Goal: Information Seeking & Learning: Find contact information

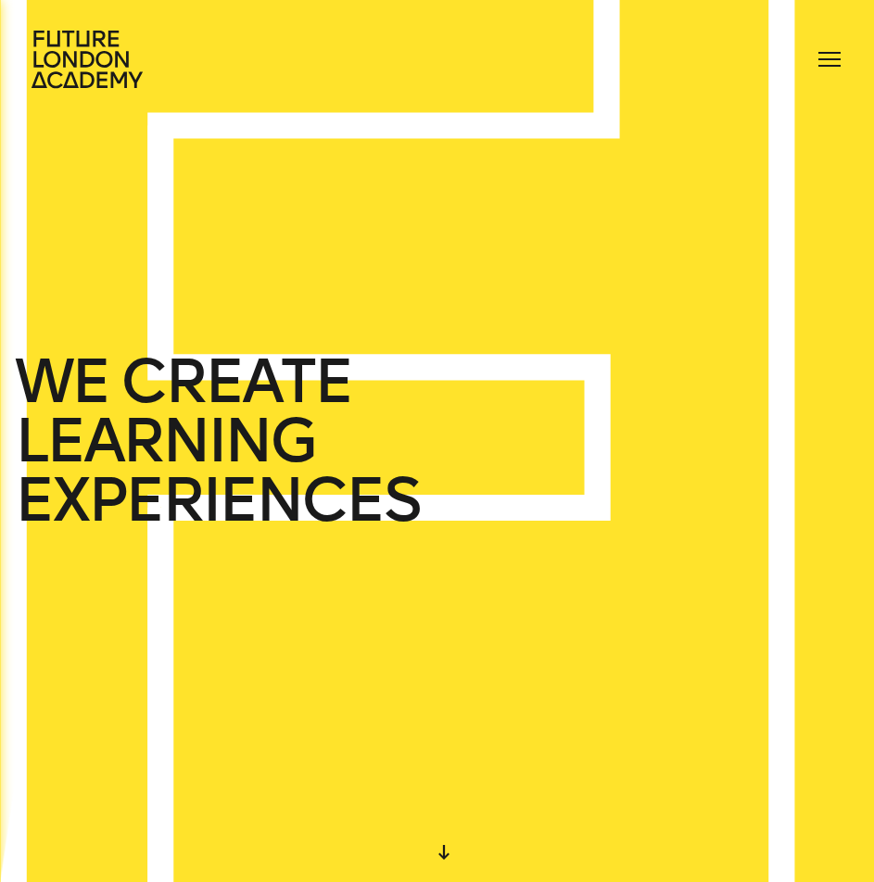
click at [843, 54] on div at bounding box center [829, 59] width 30 height 30
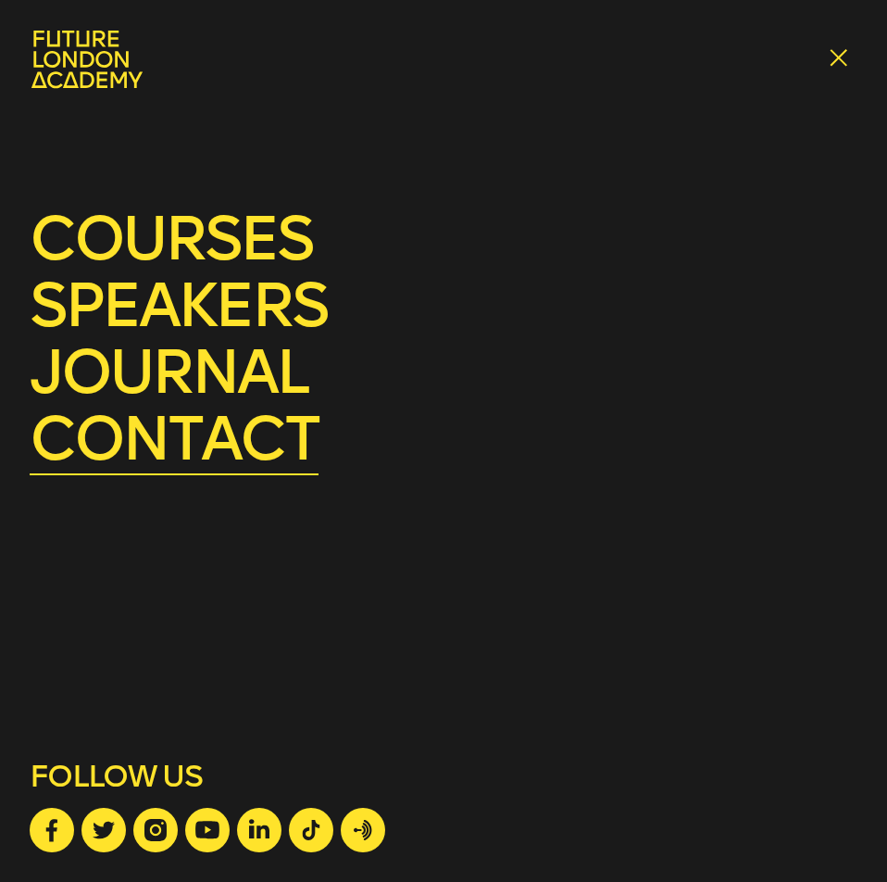
click at [134, 447] on link "contact" at bounding box center [174, 438] width 289 height 73
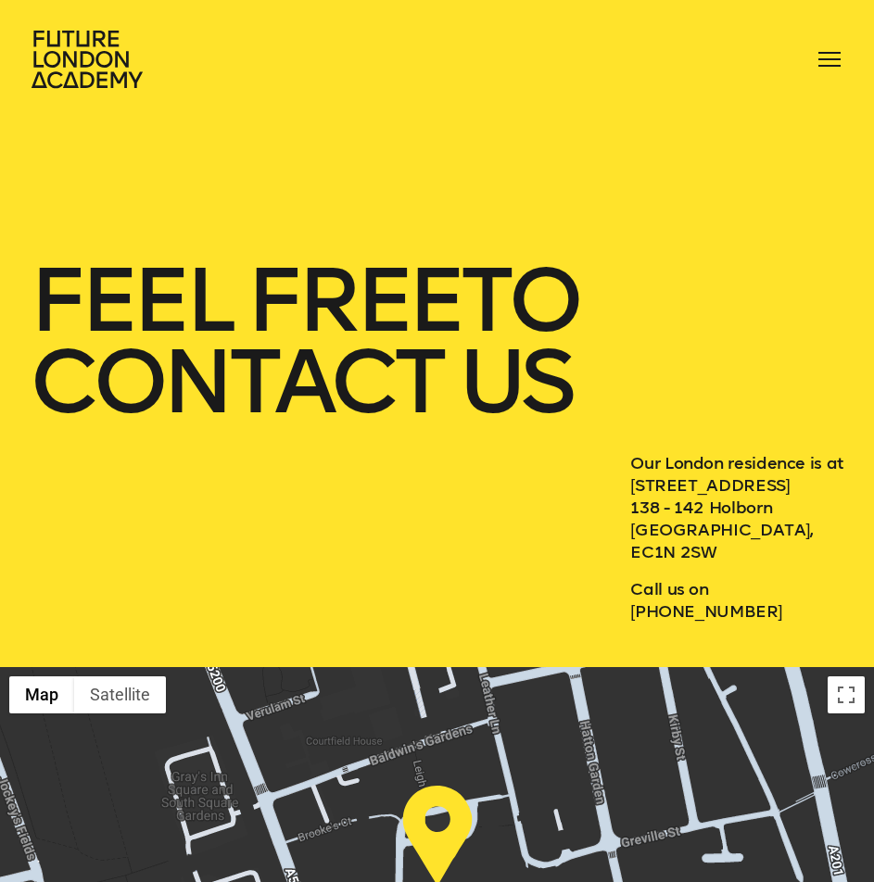
click at [716, 497] on p "Our London residence is at [STREET_ADDRESS]" at bounding box center [737, 507] width 214 height 111
click at [722, 489] on p "Our London residence is at [STREET_ADDRESS]" at bounding box center [737, 507] width 214 height 111
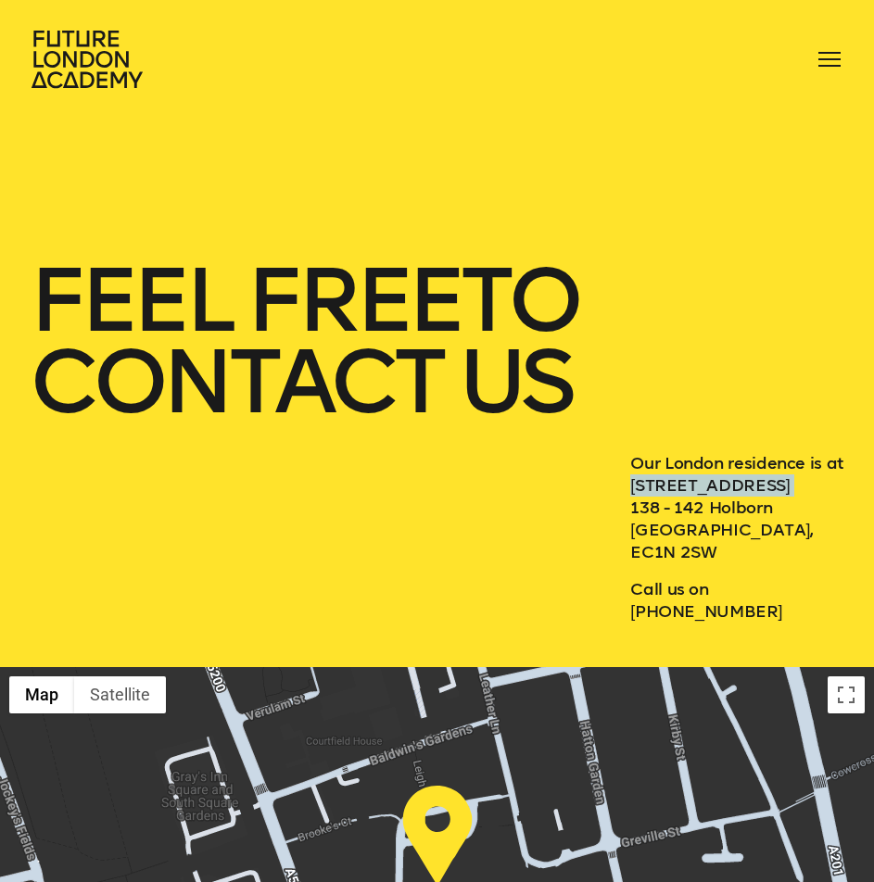
click at [722, 489] on p "Our London residence is at [STREET_ADDRESS]" at bounding box center [737, 507] width 214 height 111
click at [673, 534] on p "Our London residence is at [STREET_ADDRESS]" at bounding box center [737, 507] width 214 height 111
click at [682, 517] on p "Our London residence is at [STREET_ADDRESS]" at bounding box center [737, 507] width 214 height 111
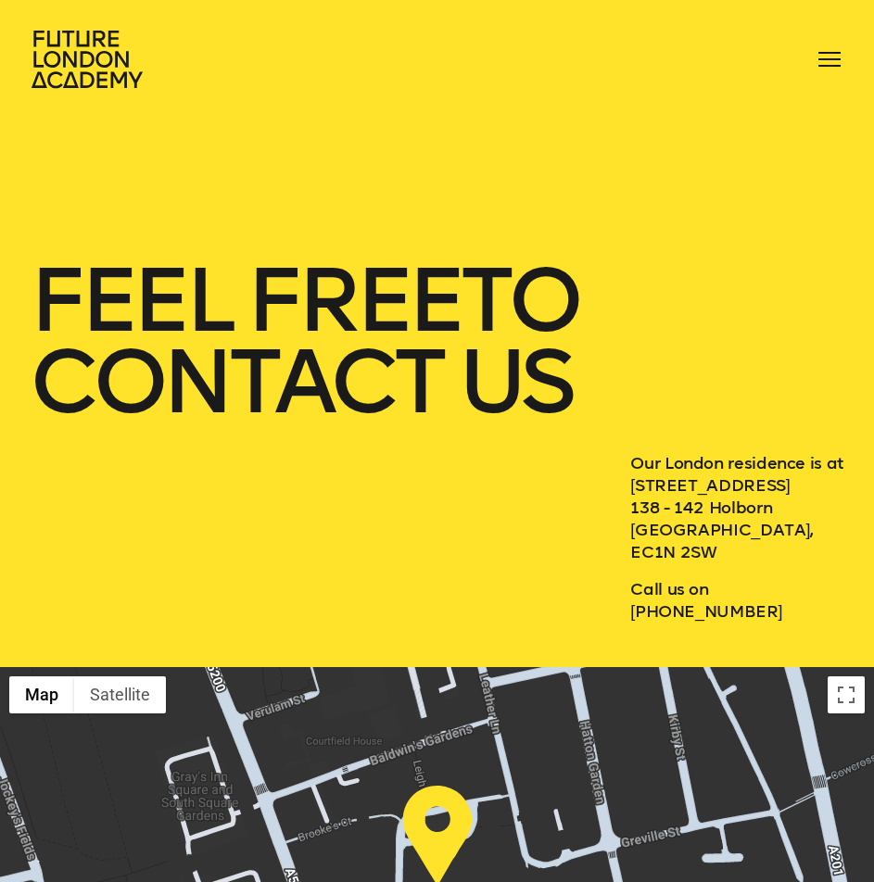
click at [701, 540] on p "Our London residence is at [STREET_ADDRESS]" at bounding box center [737, 507] width 214 height 111
click at [697, 545] on p "Our London residence is at [STREET_ADDRESS]" at bounding box center [737, 507] width 214 height 111
click at [709, 607] on p "Call us on [PHONE_NUMBER]" at bounding box center [737, 600] width 214 height 44
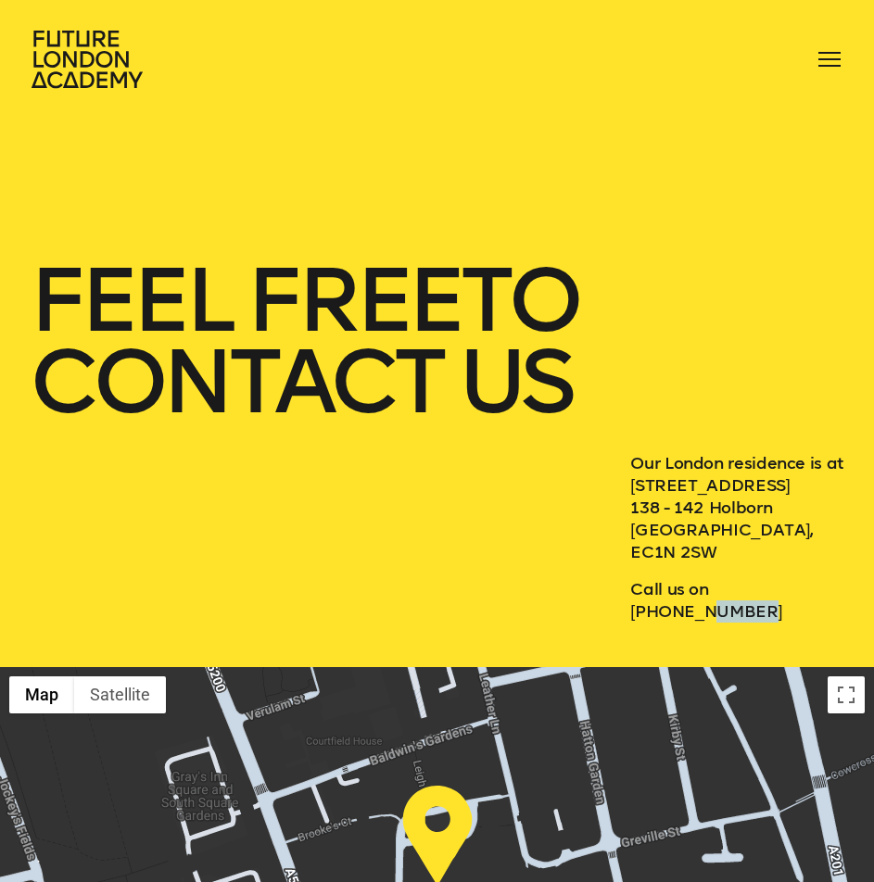
click at [709, 607] on p "Call us on [PHONE_NUMBER]" at bounding box center [737, 600] width 214 height 44
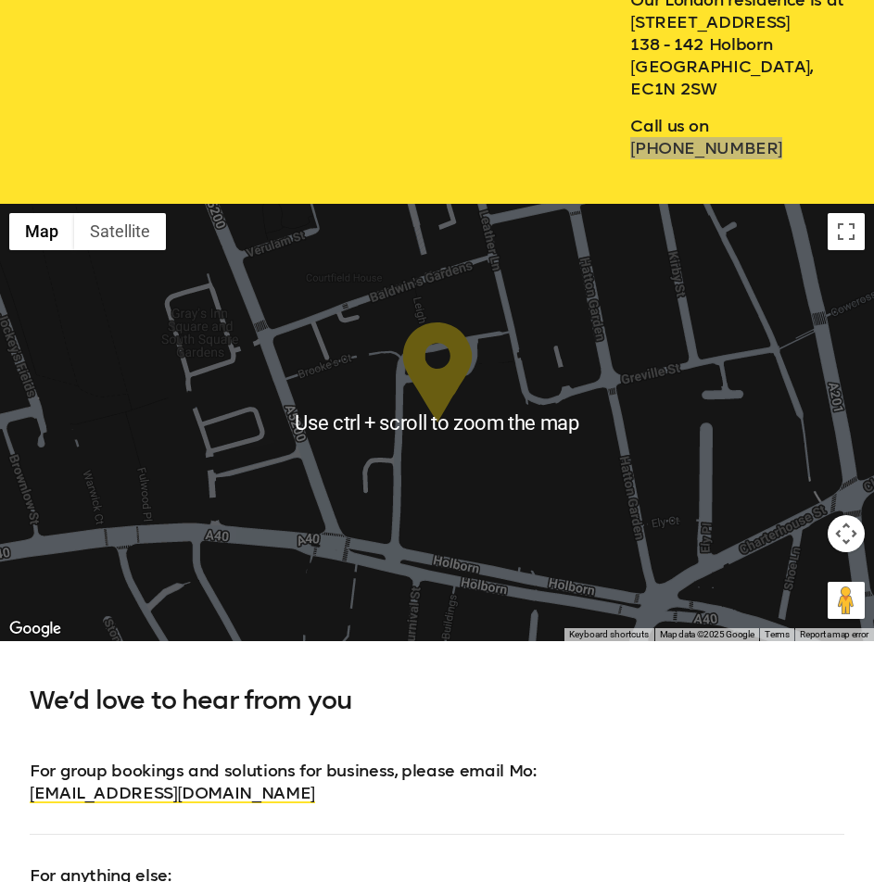
scroll to position [834, 0]
